Goal: Transaction & Acquisition: Purchase product/service

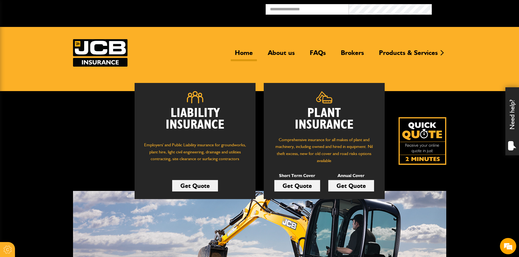
click at [351, 186] on link "Get Quote" at bounding box center [351, 185] width 46 height 11
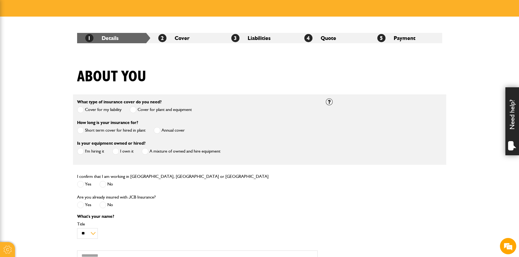
scroll to position [82, 0]
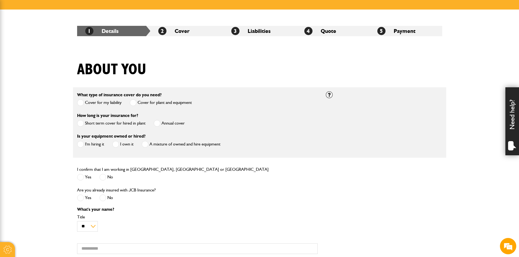
click at [175, 124] on label "Annual cover" at bounding box center [169, 123] width 31 height 7
click at [120, 145] on label "I own it" at bounding box center [122, 144] width 21 height 7
click at [81, 179] on span at bounding box center [80, 177] width 7 height 7
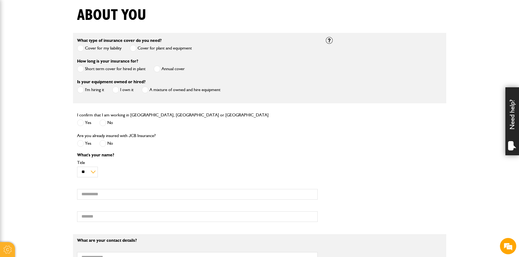
click at [101, 146] on span at bounding box center [102, 143] width 7 height 7
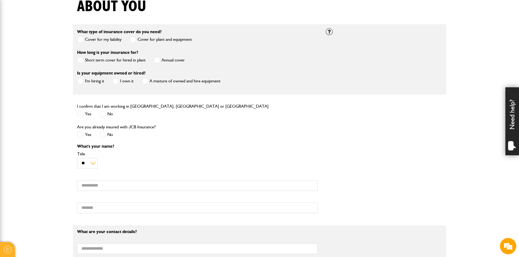
scroll to position [218, 0]
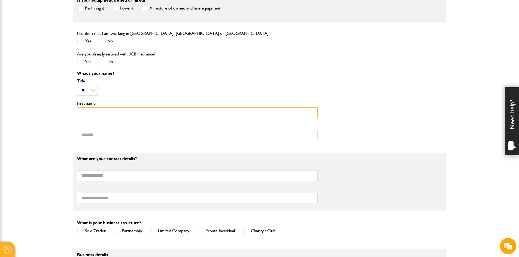
click at [98, 114] on input "First name" at bounding box center [197, 113] width 240 height 11
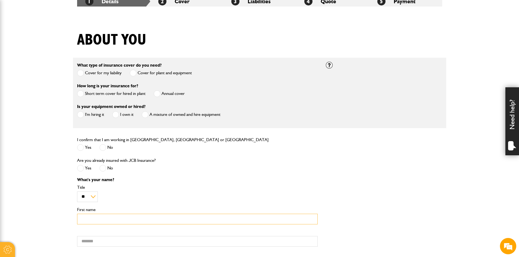
scroll to position [0, 0]
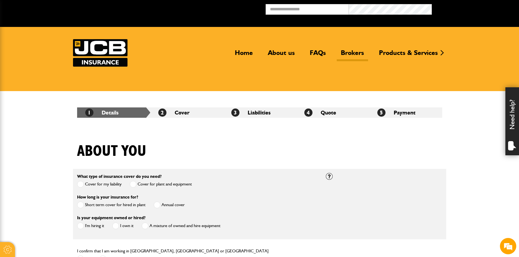
click at [352, 51] on link "Brokers" at bounding box center [351, 55] width 31 height 13
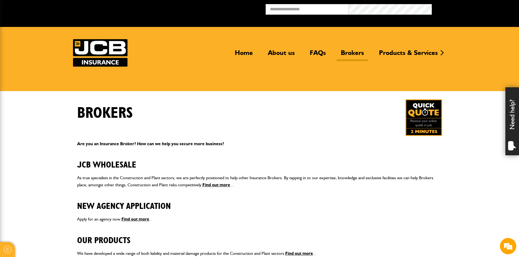
click at [421, 112] on img at bounding box center [423, 117] width 37 height 37
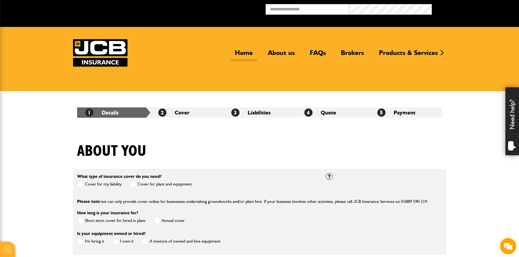
click at [244, 53] on link "Home" at bounding box center [244, 55] width 26 height 13
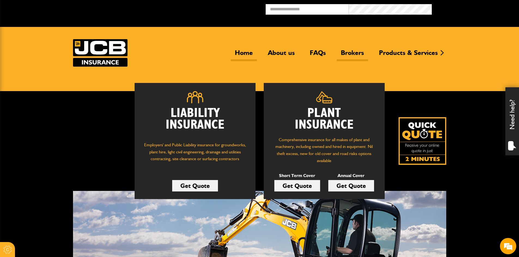
click at [352, 50] on link "Brokers" at bounding box center [351, 55] width 31 height 13
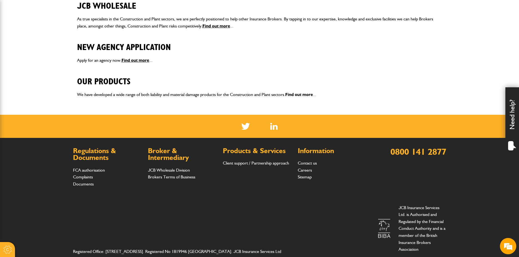
scroll to position [163, 0]
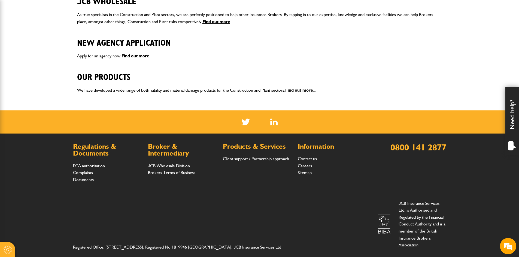
click at [292, 92] on link "Find out more" at bounding box center [299, 90] width 28 height 5
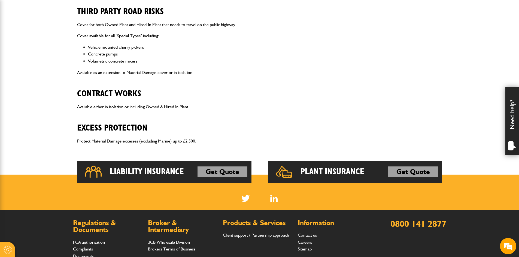
scroll to position [327, 0]
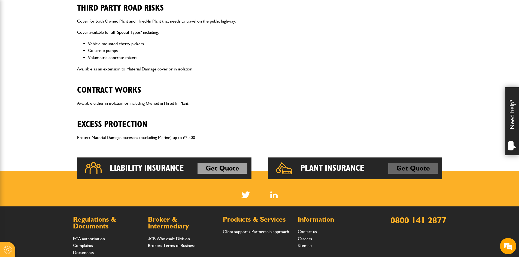
click at [414, 169] on link "Get Quote" at bounding box center [413, 168] width 50 height 11
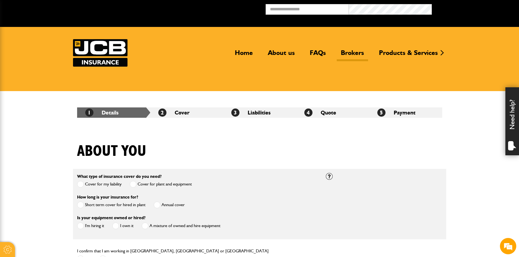
click at [351, 52] on link "Brokers" at bounding box center [351, 55] width 31 height 13
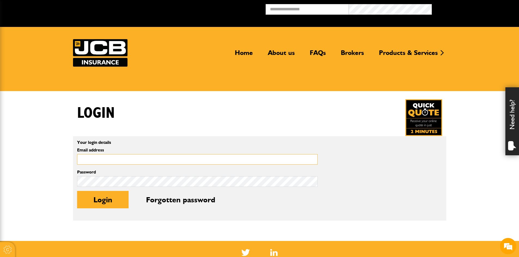
drag, startPoint x: 106, startPoint y: 164, endPoint x: 126, endPoint y: 161, distance: 20.6
click at [106, 164] on input "Email address" at bounding box center [197, 159] width 240 height 11
type input "**********"
click at [98, 199] on button "Login" at bounding box center [102, 199] width 51 height 17
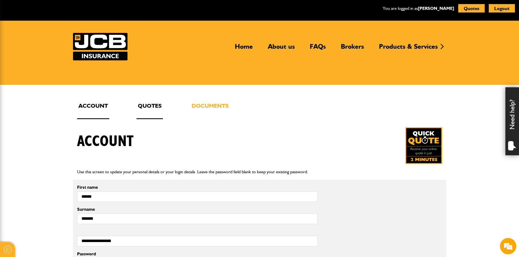
click at [148, 107] on link "Quotes" at bounding box center [149, 110] width 26 height 18
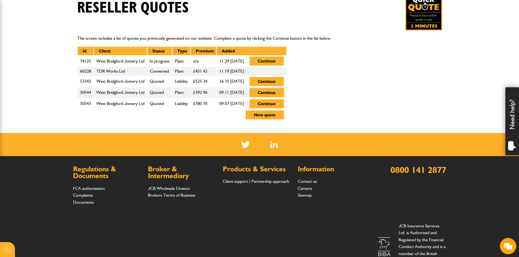
scroll to position [136, 0]
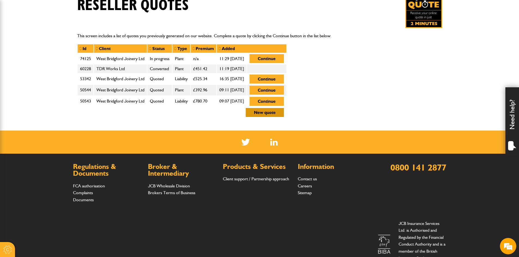
click at [284, 114] on button "New quote" at bounding box center [265, 112] width 38 height 9
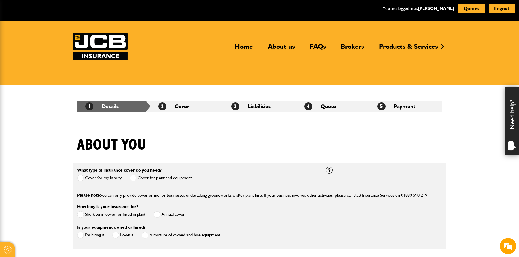
click at [161, 176] on label "Cover for plant and equipment" at bounding box center [161, 178] width 62 height 7
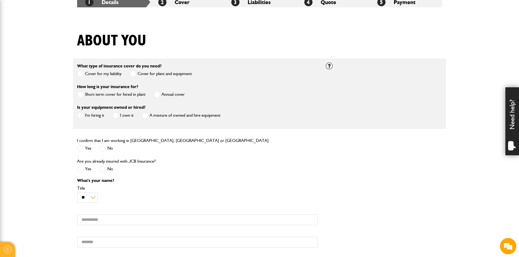
scroll to position [109, 0]
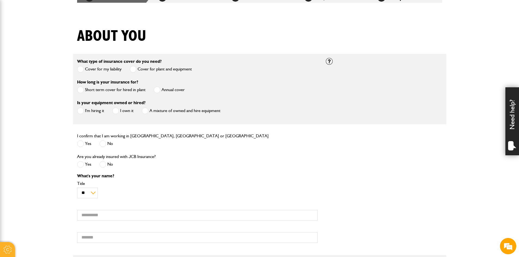
click at [162, 90] on label "Annual cover" at bounding box center [169, 90] width 31 height 7
click at [83, 110] on span at bounding box center [80, 111] width 7 height 7
click at [159, 112] on label "A mixture of owned and hire equipment" at bounding box center [181, 111] width 79 height 7
click at [125, 111] on label "I own it" at bounding box center [122, 111] width 21 height 7
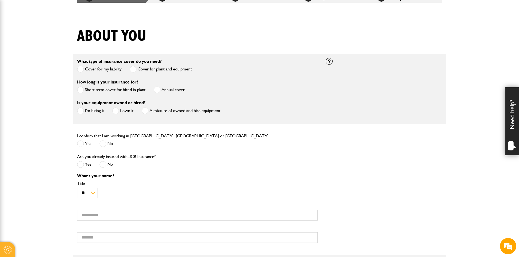
click at [81, 143] on span at bounding box center [80, 143] width 7 height 7
click at [102, 170] on div "No" at bounding box center [106, 165] width 14 height 9
click at [102, 168] on span at bounding box center [102, 164] width 7 height 7
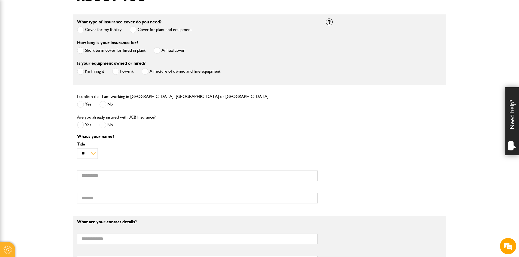
scroll to position [191, 0]
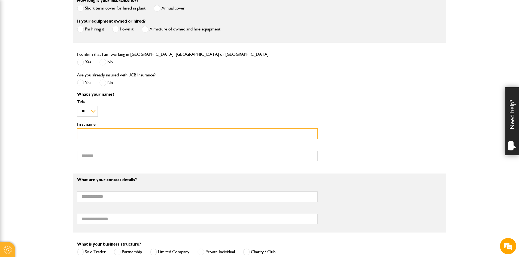
click at [98, 137] on input "First name" at bounding box center [197, 133] width 240 height 11
type input "*******"
type input "**********"
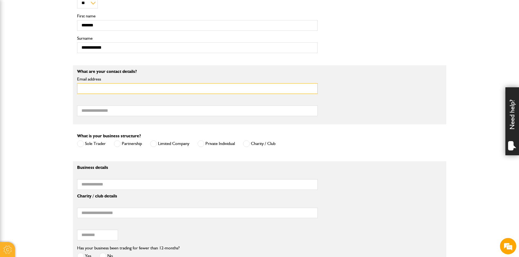
scroll to position [299, 0]
type input "**********"
click at [111, 112] on input "Telephone number" at bounding box center [197, 110] width 240 height 11
type input "**********"
click at [222, 142] on label "Private Individual" at bounding box center [215, 143] width 37 height 7
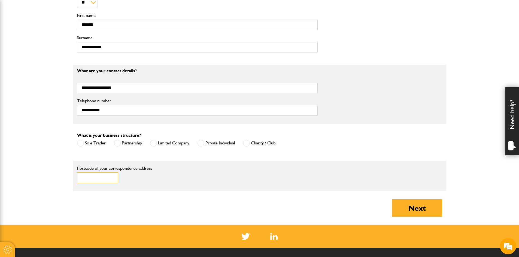
click at [93, 182] on input "Postcode of your correspondence address" at bounding box center [97, 178] width 41 height 11
type input "*******"
click at [403, 211] on button "Next" at bounding box center [417, 208] width 50 height 17
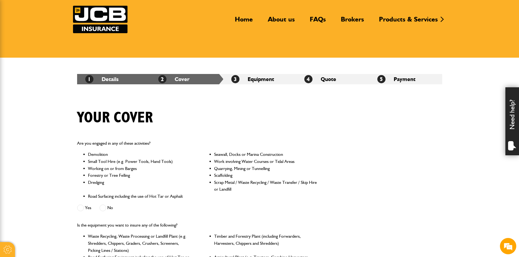
click at [102, 209] on span at bounding box center [102, 208] width 7 height 7
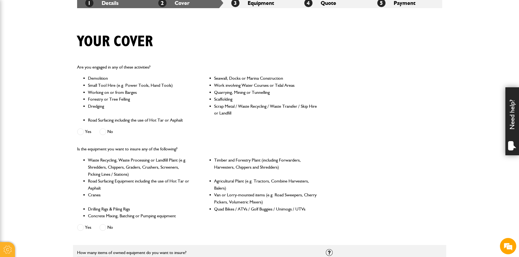
scroll to position [109, 0]
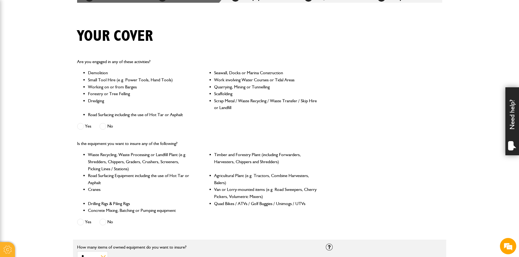
click at [83, 224] on span at bounding box center [80, 222] width 7 height 7
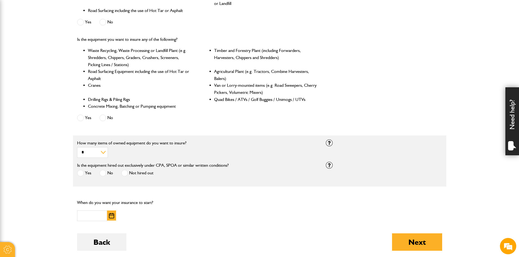
scroll to position [218, 0]
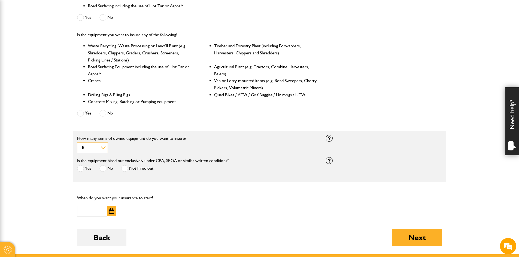
click at [103, 147] on select "* * * * *********" at bounding box center [92, 148] width 31 height 11
click at [121, 169] on div "Yes No Not hired out" at bounding box center [152, 169] width 151 height 9
click at [123, 169] on span at bounding box center [124, 168] width 7 height 7
click at [111, 211] on img "button" at bounding box center [111, 211] width 5 height 5
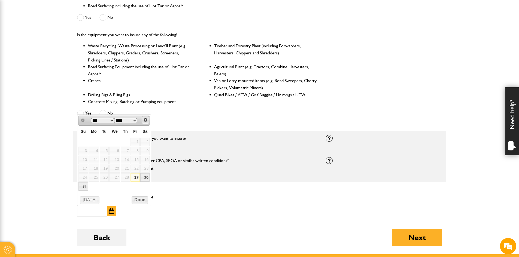
click at [145, 119] on span "Next" at bounding box center [145, 120] width 4 height 4
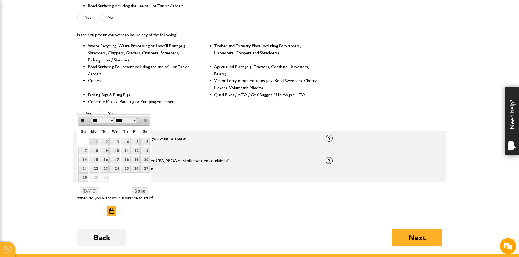
click at [92, 141] on link "1" at bounding box center [93, 142] width 11 height 8
type input "**********"
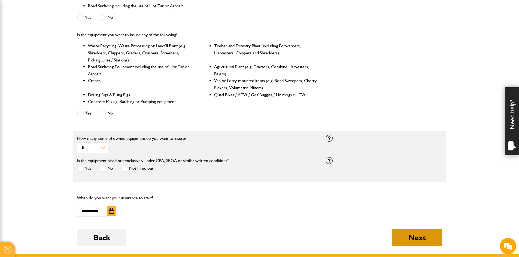
click at [417, 245] on button "Next" at bounding box center [417, 237] width 50 height 17
